Goal: Check status: Check status

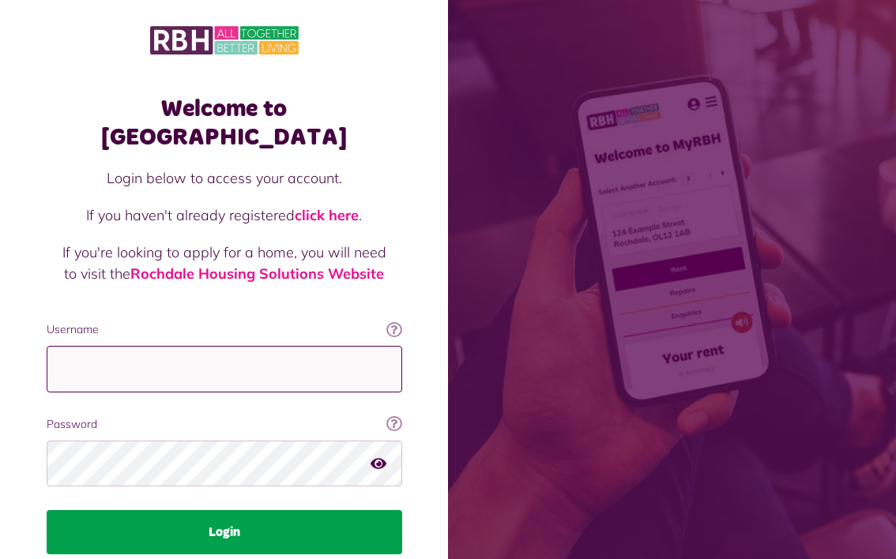
type input "**********"
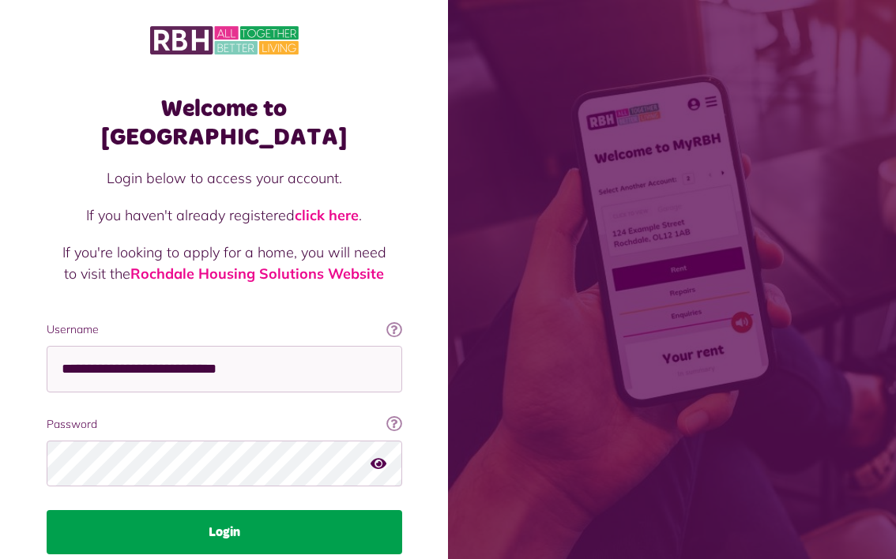
click at [242, 510] on button "Login" at bounding box center [224, 532] width 355 height 44
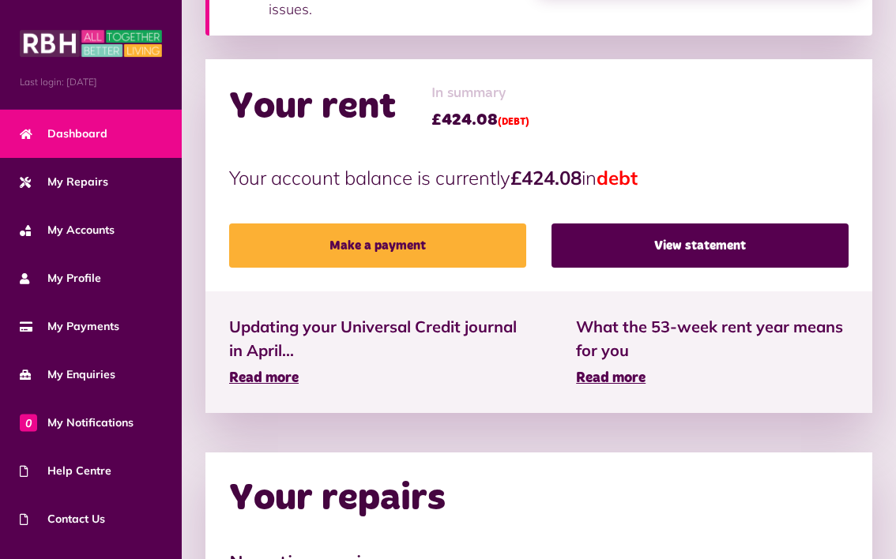
scroll to position [474, 0]
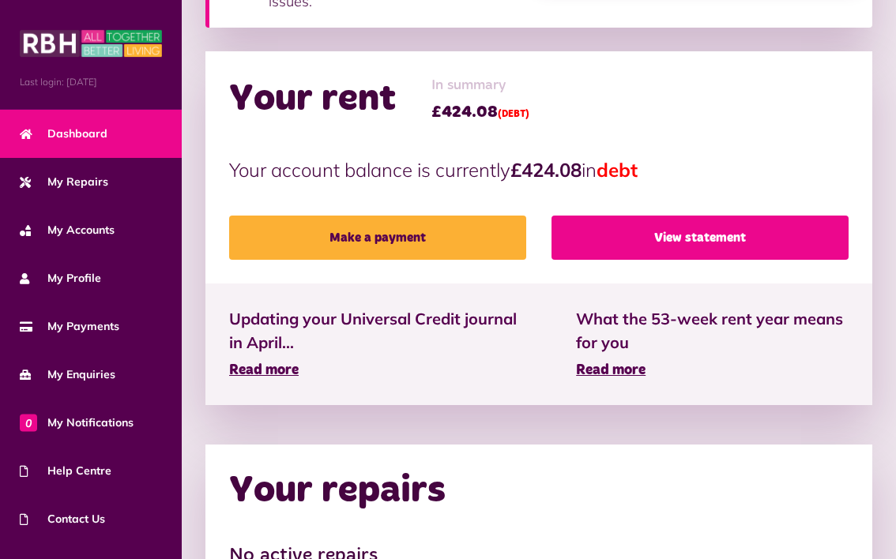
click at [708, 233] on link "View statement" at bounding box center [699, 238] width 297 height 44
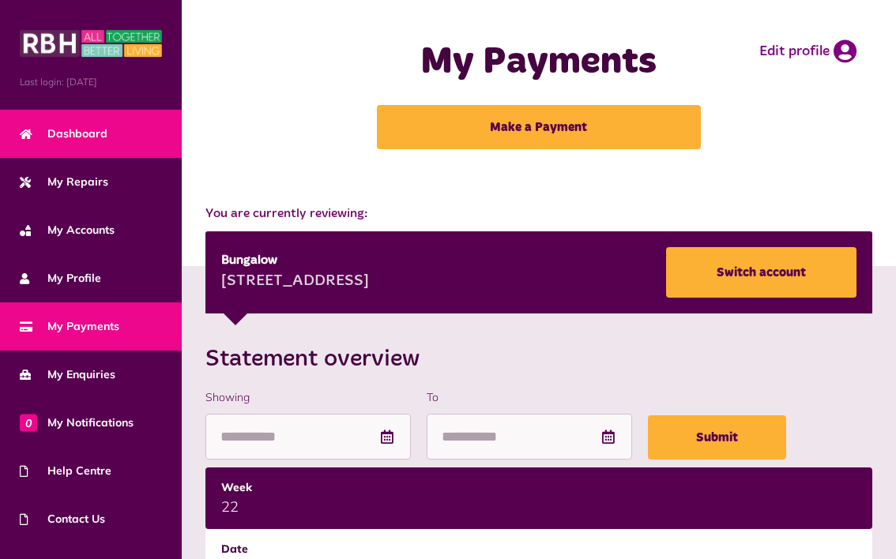
click at [95, 149] on link "Dashboard" at bounding box center [91, 134] width 182 height 48
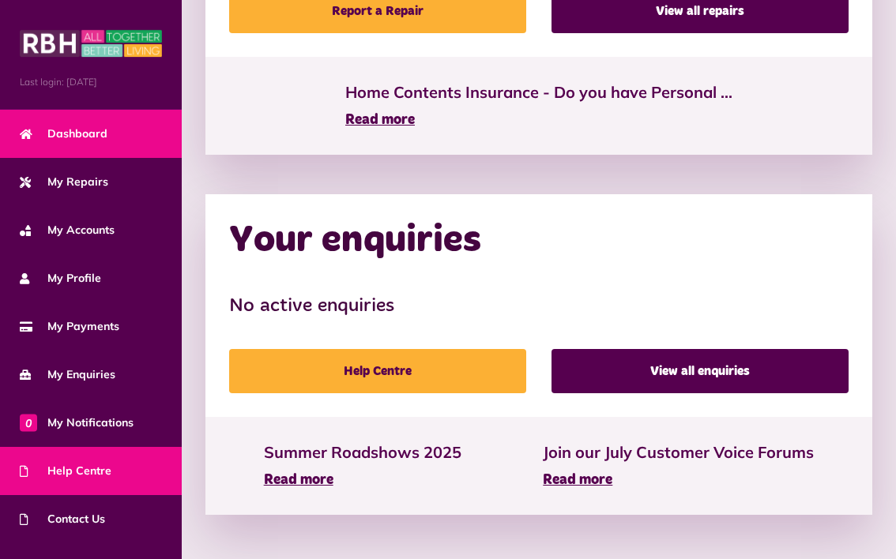
scroll to position [80, 0]
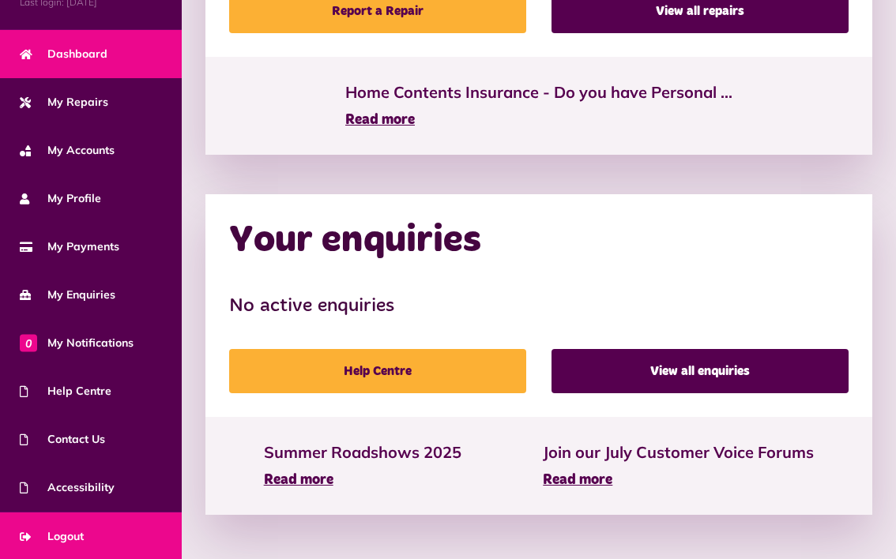
click at [77, 534] on span "Logout" at bounding box center [52, 536] width 64 height 17
